Goal: Find specific page/section: Find specific page/section

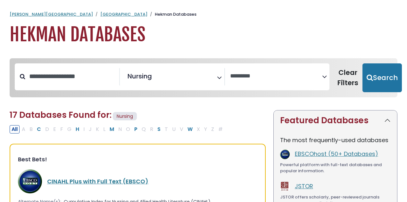
select select "Database Vendors Filter"
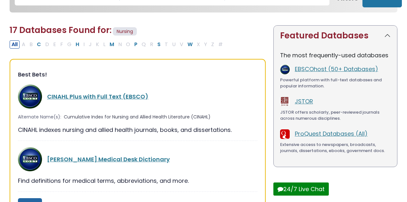
scroll to position [234, 0]
click at [87, 98] on link "CINAHL Plus with Full Text (EBSCO)" at bounding box center [97, 97] width 101 height 8
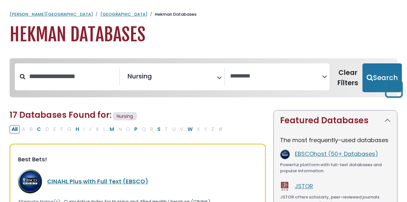
select select "Database Vendors Filter"
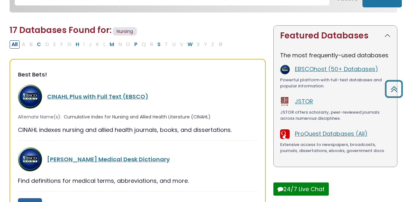
scroll to position [234, 0]
click at [62, 95] on link "CINAHL Plus with Full Text (EBSCO)" at bounding box center [97, 97] width 101 height 8
